Goal: Find specific page/section: Find specific page/section

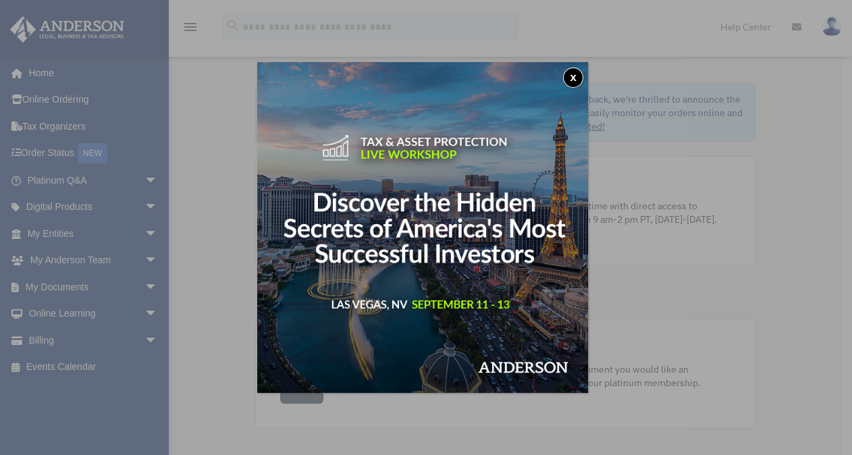
click at [576, 79] on button "x" at bounding box center [573, 78] width 20 height 20
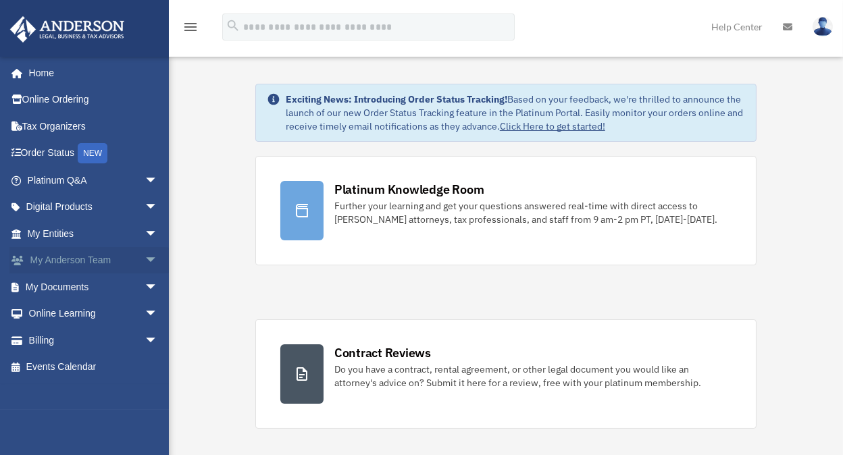
click at [122, 255] on link "My [PERSON_NAME] Team arrow_drop_down" at bounding box center [93, 260] width 169 height 27
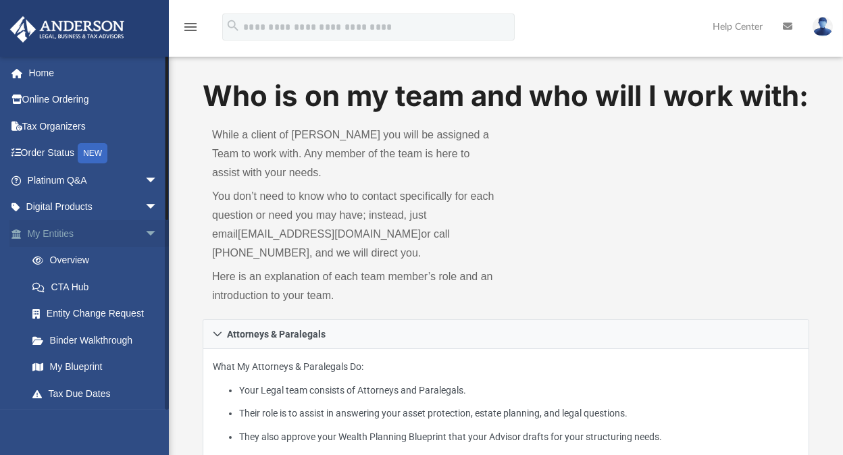
click at [145, 236] on span "arrow_drop_down" at bounding box center [158, 234] width 27 height 28
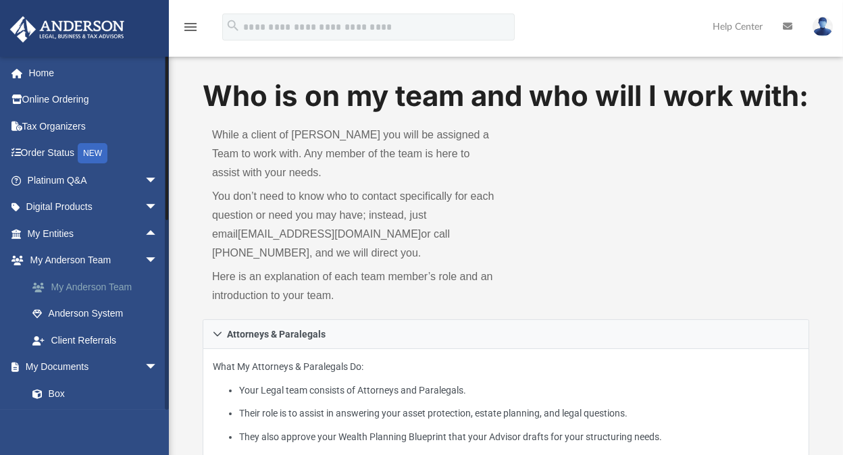
click at [80, 279] on link "My Anderson Team" at bounding box center [98, 287] width 159 height 27
click at [78, 282] on link "My Anderson Team" at bounding box center [98, 287] width 159 height 27
